Goal: Task Accomplishment & Management: Complete application form

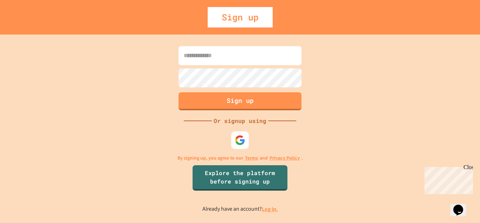
click at [263, 61] on input at bounding box center [240, 55] width 123 height 19
type input "**********"
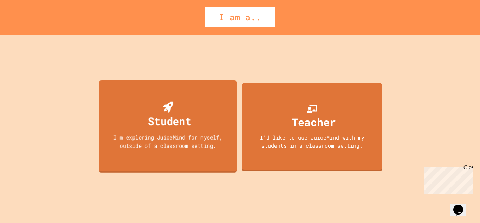
click at [217, 118] on div "Student I'm exploring JuiceMind for myself, outside of a classroom setting." at bounding box center [168, 126] width 138 height 92
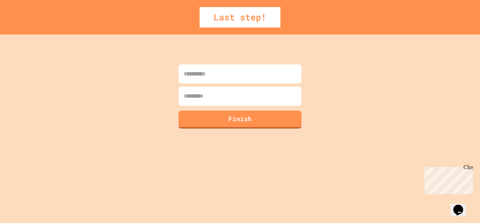
click at [223, 79] on input at bounding box center [240, 73] width 123 height 19
type input "*****"
click at [214, 89] on input at bounding box center [240, 96] width 123 height 19
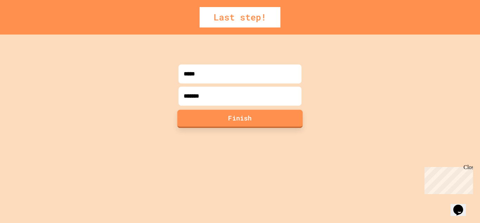
type input "*******"
click at [231, 117] on button "Finish" at bounding box center [241, 118] width 126 height 18
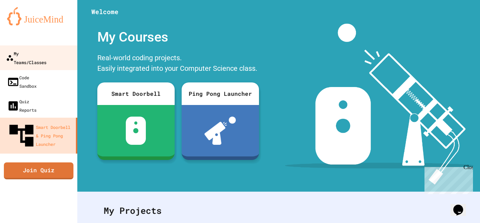
click at [41, 54] on div "My Teams/Classes" at bounding box center [26, 57] width 40 height 17
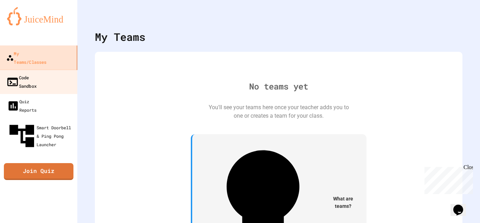
click at [37, 73] on div "Code Sandbox" at bounding box center [21, 81] width 30 height 17
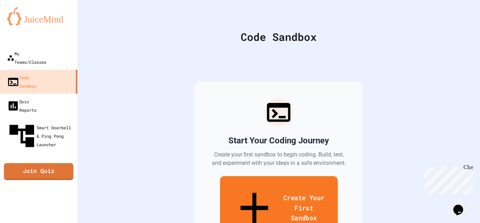
click at [249, 181] on link "Create Your First Sandbox" at bounding box center [279, 208] width 118 height 65
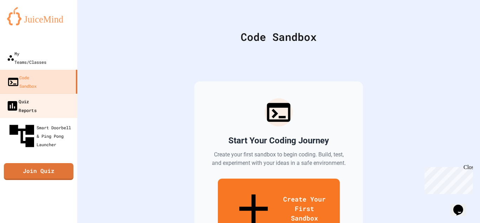
click at [49, 93] on link "Quiz Reports" at bounding box center [39, 105] width 80 height 25
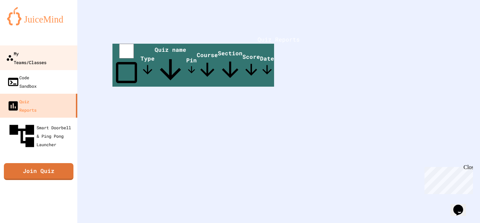
click at [46, 50] on div "My Teams/Classes" at bounding box center [26, 57] width 40 height 17
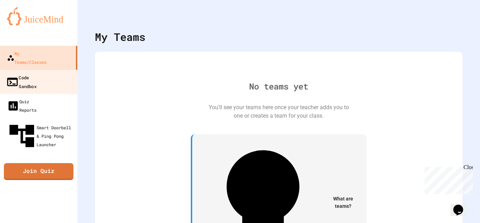
click at [50, 69] on link "Code Sandbox" at bounding box center [39, 81] width 80 height 25
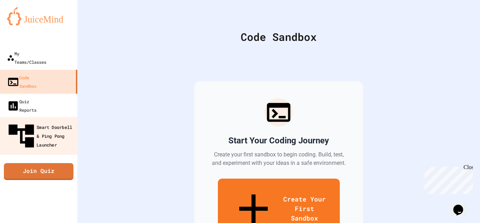
click at [52, 121] on div "Smart Doorbell & Ping Pong Launcher" at bounding box center [41, 136] width 70 height 31
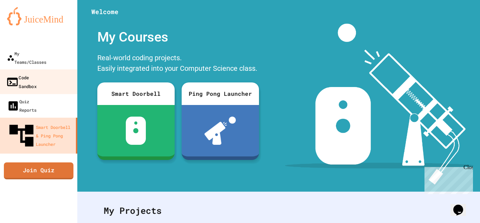
click at [53, 69] on link "Code Sandbox" at bounding box center [39, 81] width 80 height 25
